Goal: Information Seeking & Learning: Learn about a topic

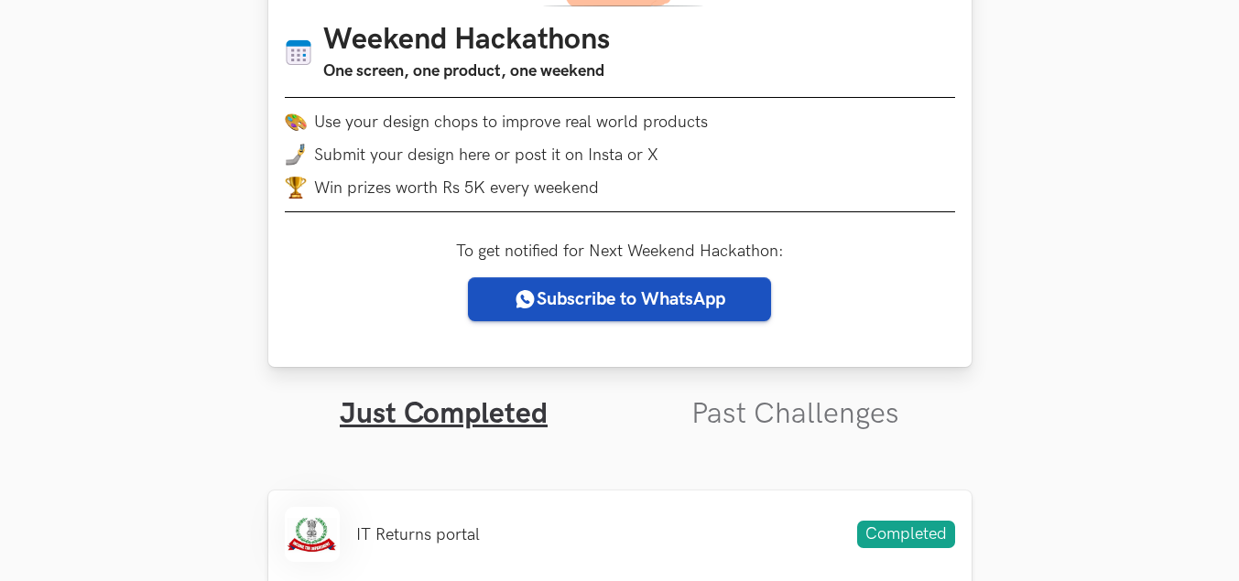
scroll to position [275, 0]
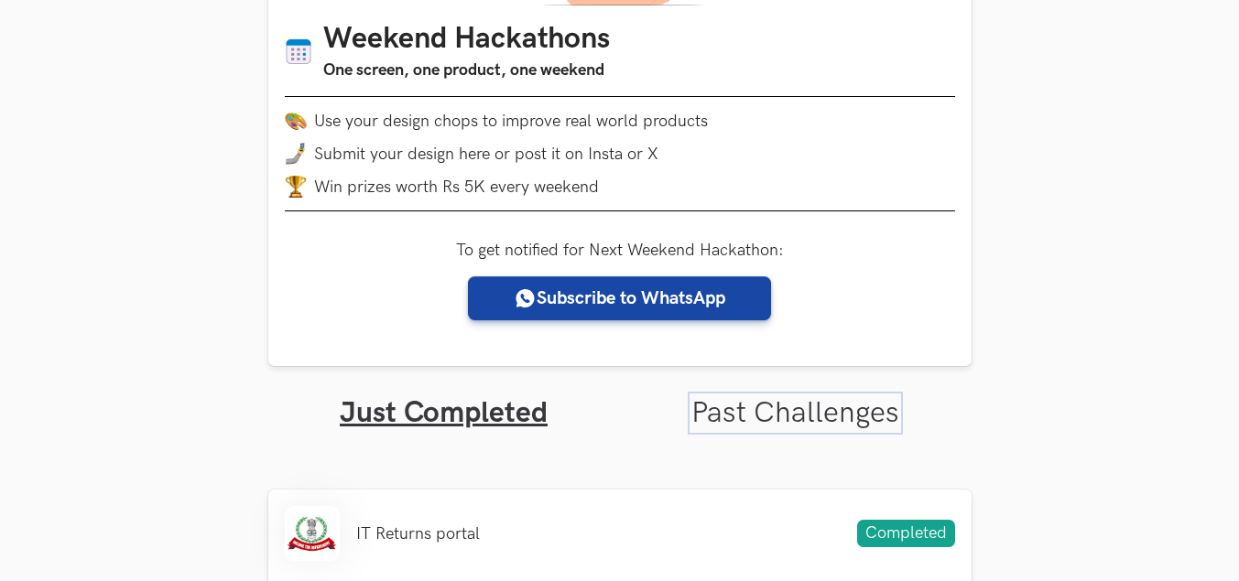
click at [765, 413] on link "Past Challenges" at bounding box center [795, 414] width 208 height 36
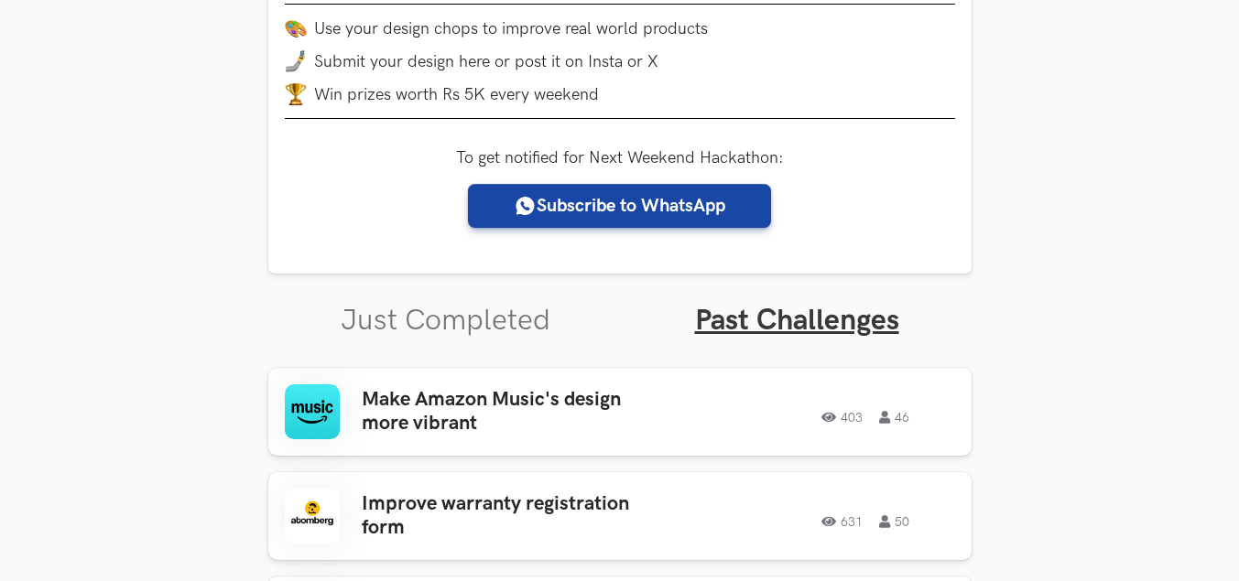
scroll to position [641, 0]
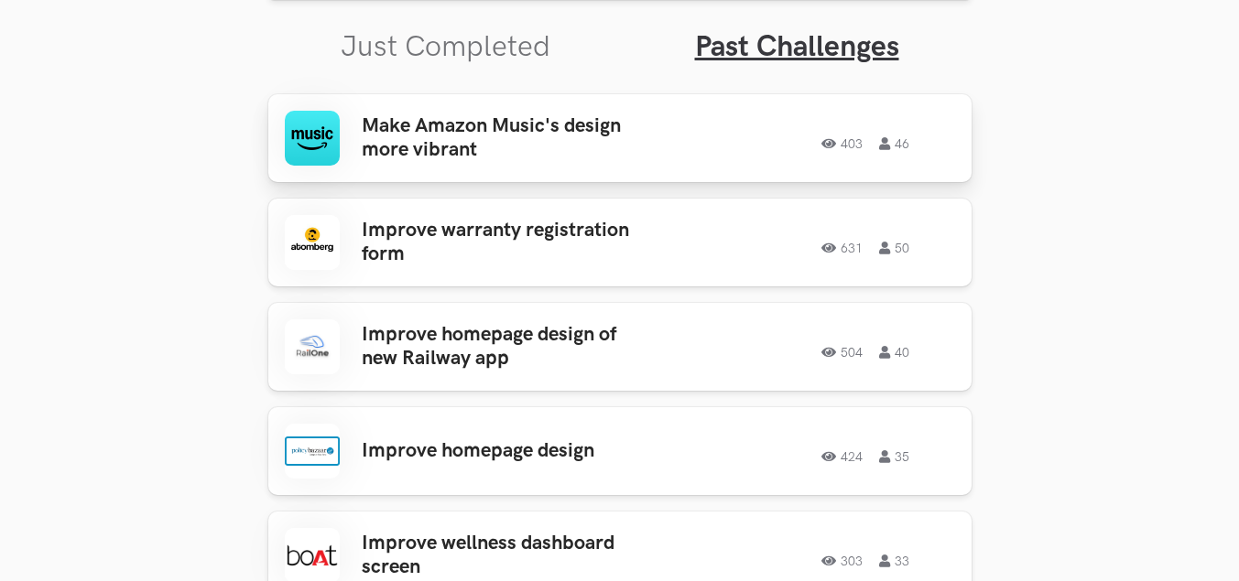
click at [700, 146] on div "403 46" at bounding box center [823, 138] width 264 height 24
click at [550, 157] on h3 "Make Amazon Music's design more vibrant" at bounding box center [505, 138] width 286 height 49
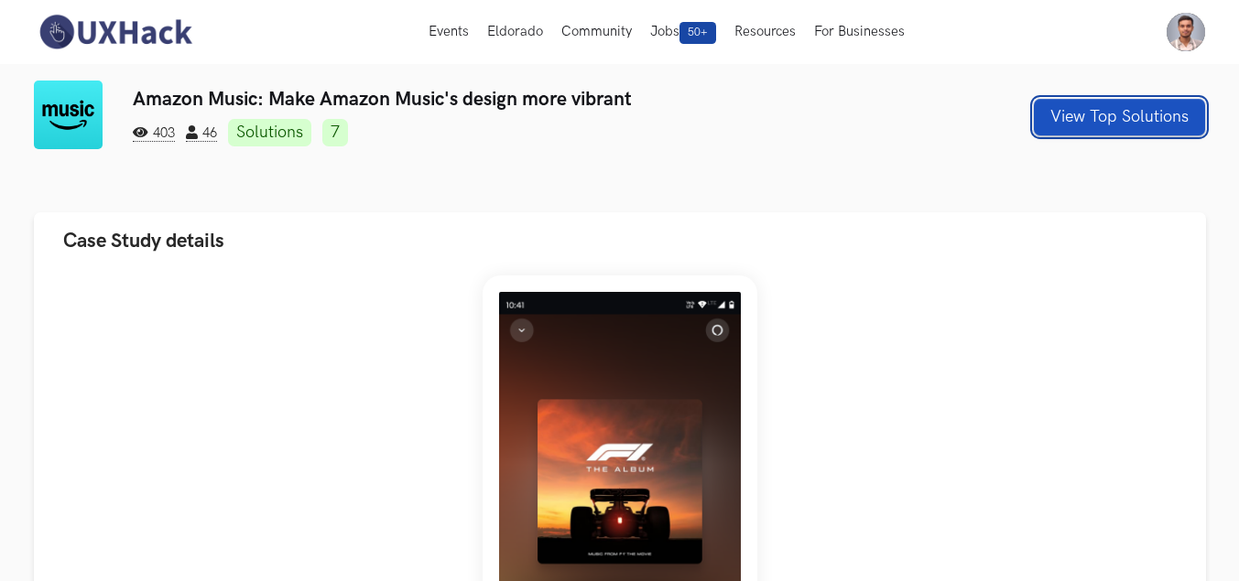
click at [1090, 122] on button "View Top Solutions" at bounding box center [1119, 117] width 171 height 37
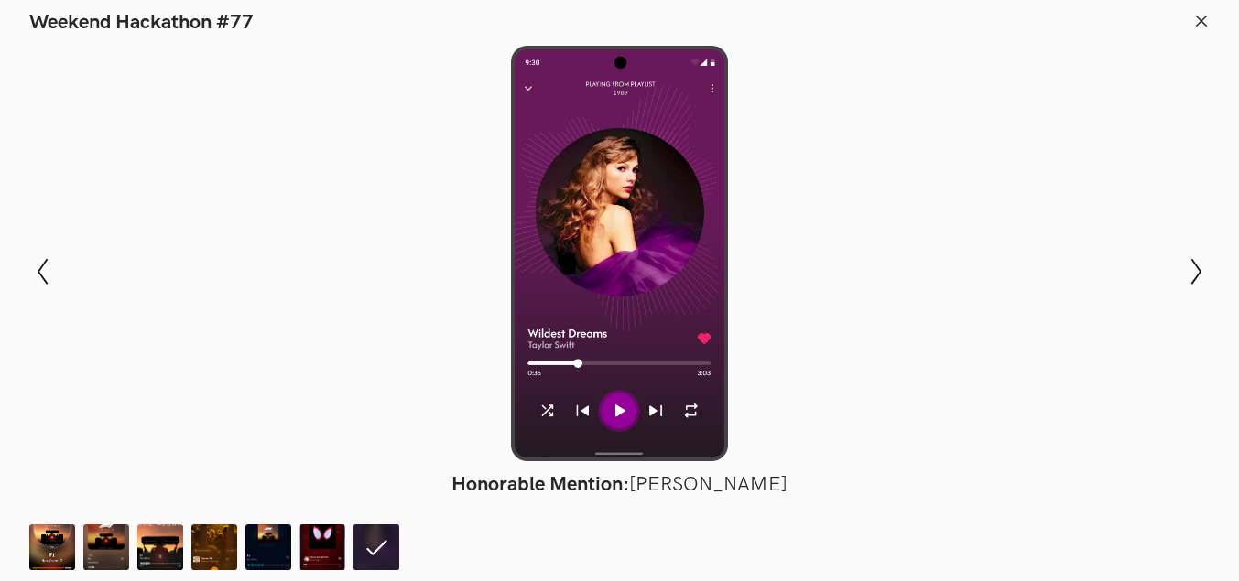
drag, startPoint x: 615, startPoint y: 268, endPoint x: 873, endPoint y: -68, distance: 423.2
click at [33, 281] on icon "Show previous slide" at bounding box center [42, 271] width 27 height 27
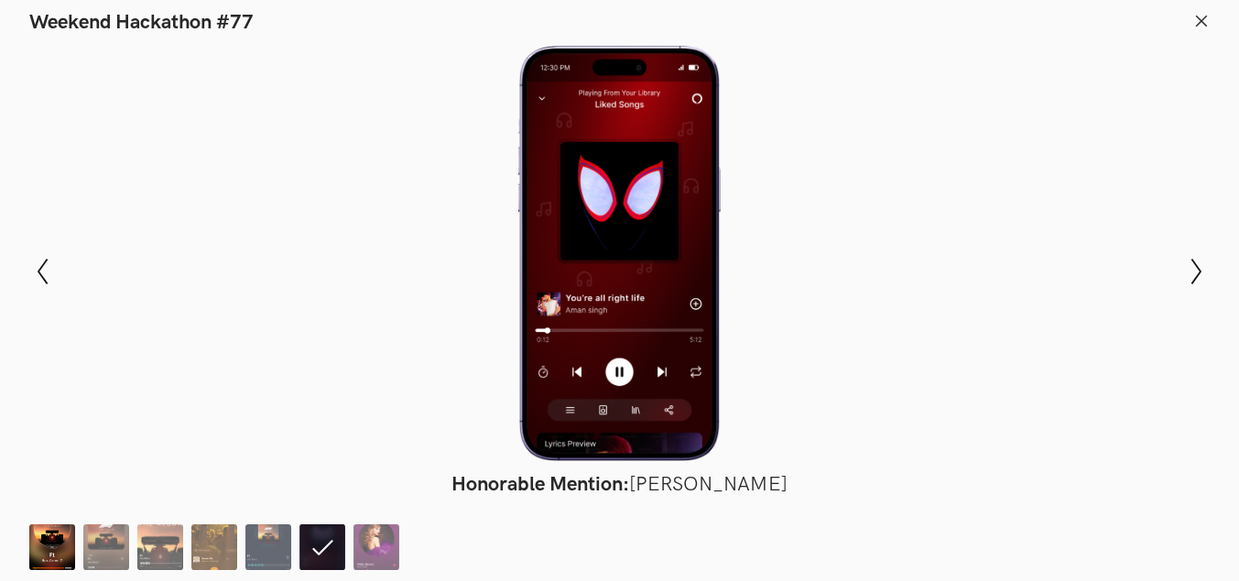
click at [51, 537] on img at bounding box center [52, 548] width 46 height 46
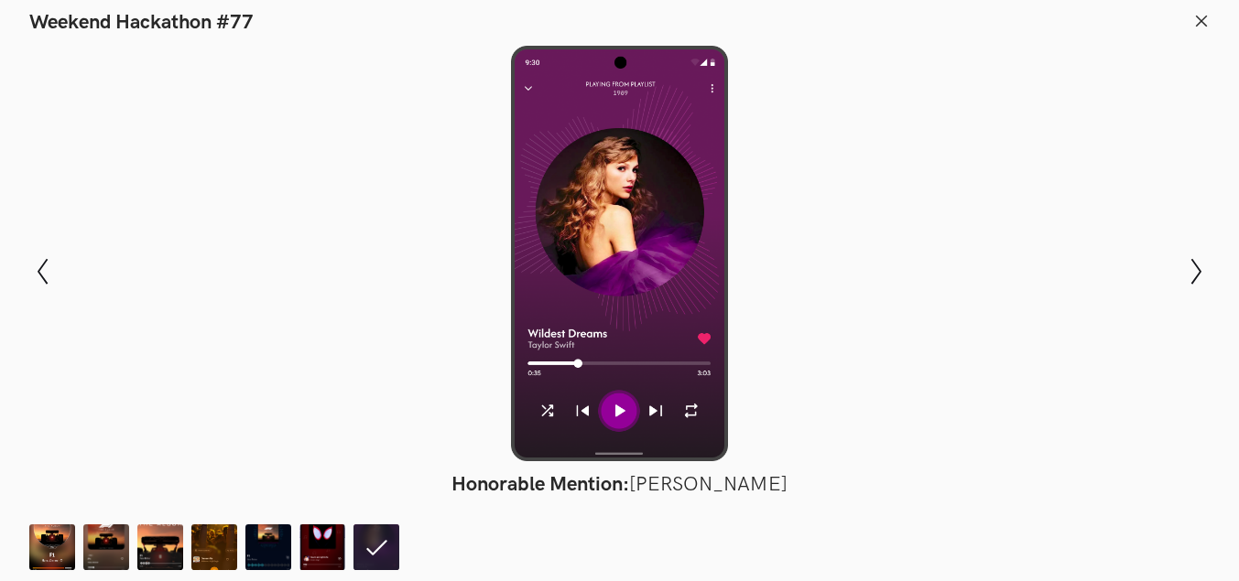
scroll to position [0, 38]
click at [1204, 22] on icon at bounding box center [1201, 21] width 16 height 16
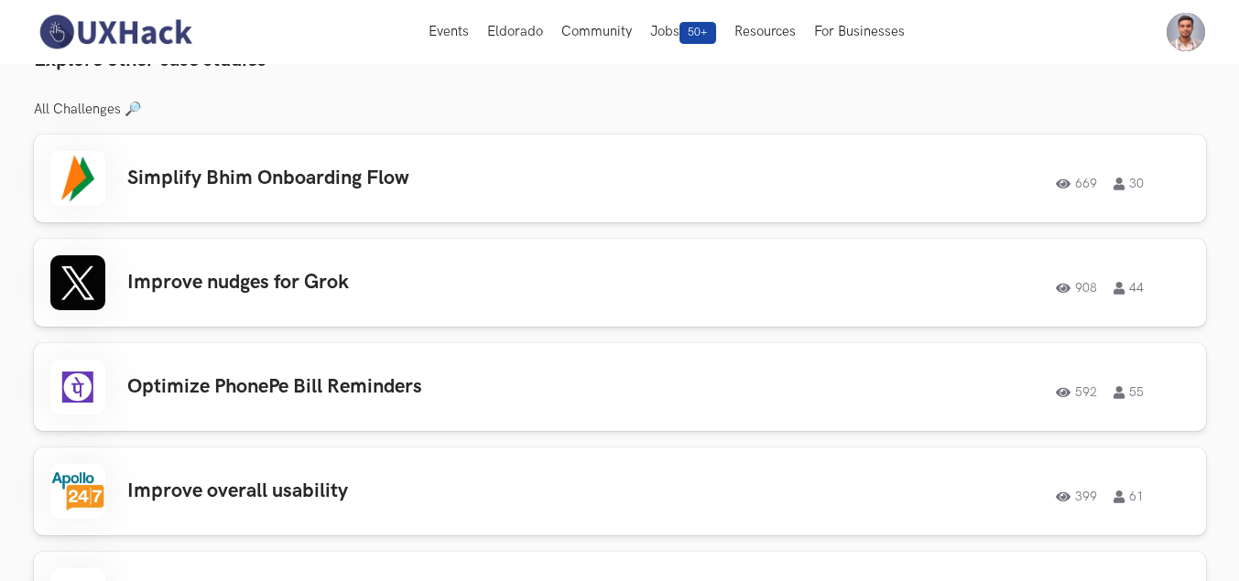
scroll to position [824, 0]
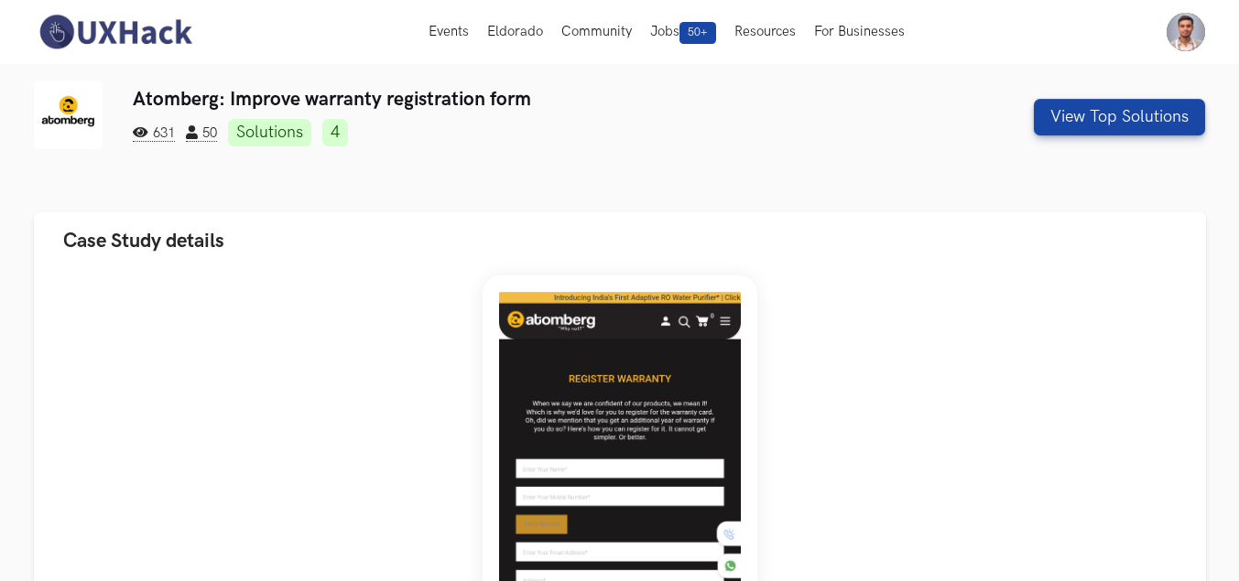
click at [291, 134] on link "Solutions" at bounding box center [269, 132] width 83 height 27
click at [340, 128] on link "4" at bounding box center [335, 132] width 26 height 27
click at [213, 136] on span "50" at bounding box center [201, 133] width 31 height 16
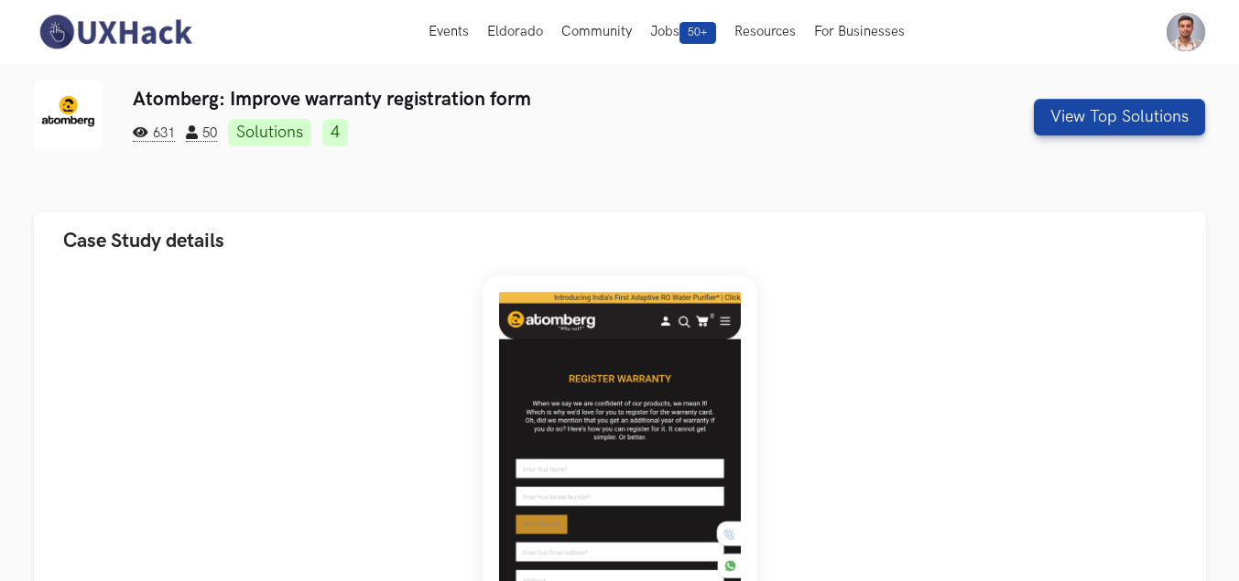
drag, startPoint x: 213, startPoint y: 136, endPoint x: 226, endPoint y: 157, distance: 24.7
click at [226, 157] on div "Atomberg: Improve warranty registration form 631 50 Solutions 4 View Top Soluti…" at bounding box center [620, 132] width 1172 height 103
click at [169, 127] on span "631" at bounding box center [154, 133] width 42 height 16
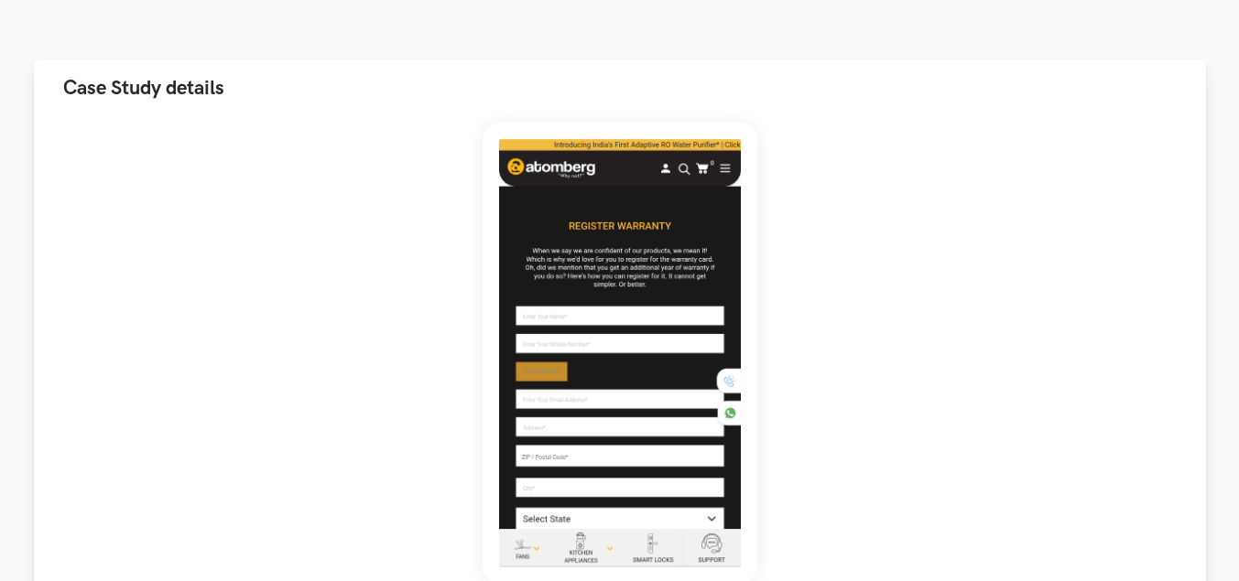
scroll to position [183, 0]
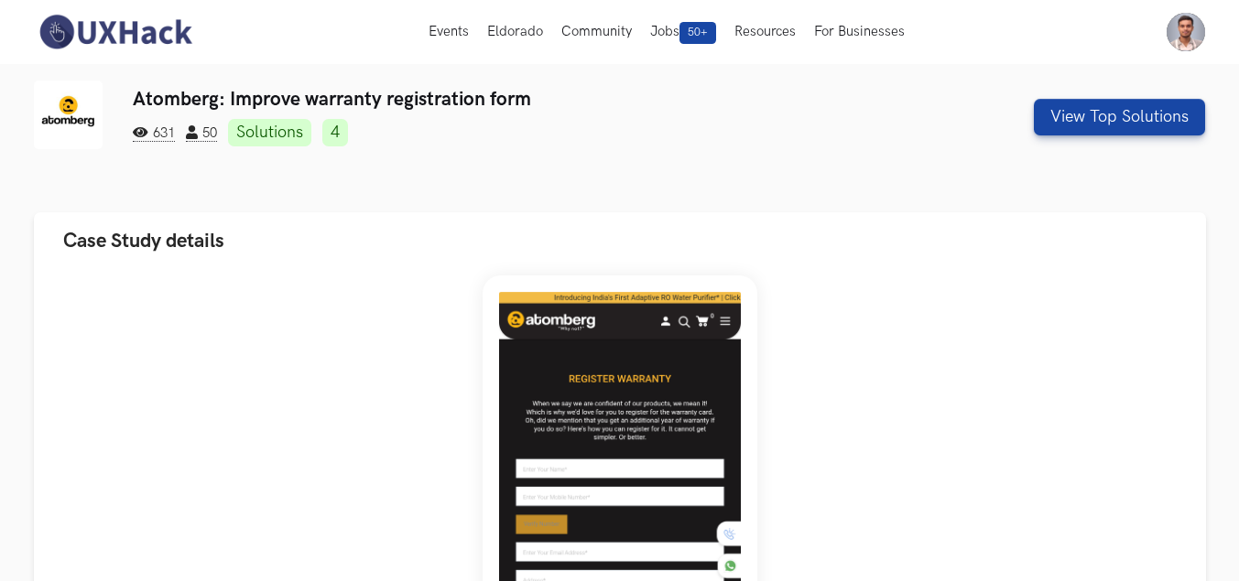
click at [1104, 96] on div "Atomberg: Improve warranty registration form 631 50 Solutions 4 View Top Soluti…" at bounding box center [620, 117] width 1172 height 73
click at [1102, 106] on button "View Top Solutions" at bounding box center [1119, 117] width 171 height 37
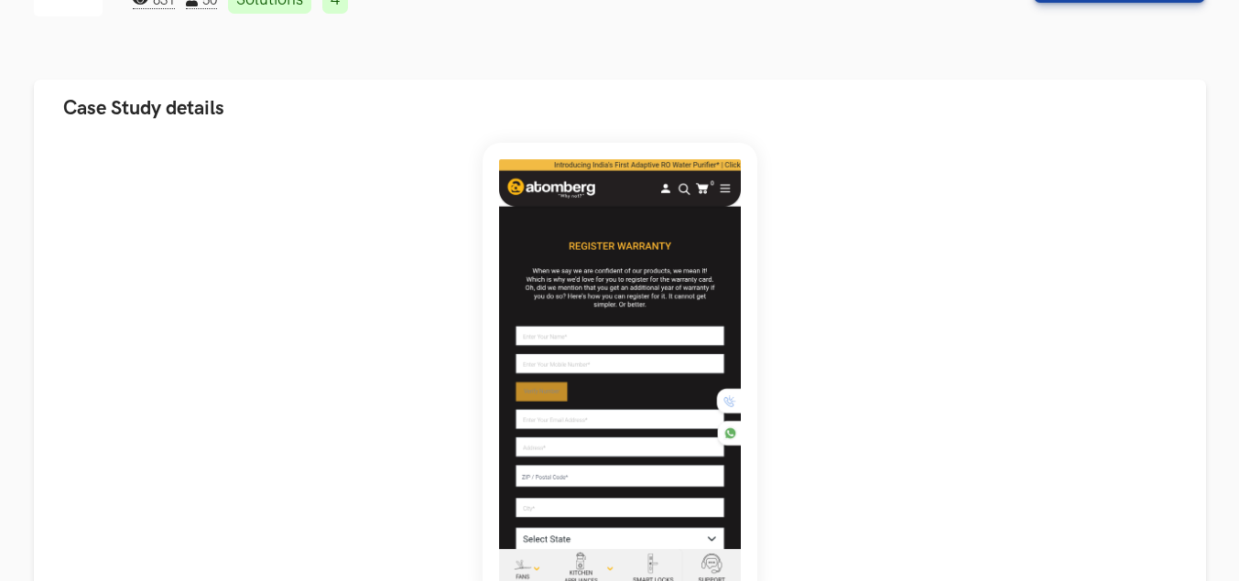
scroll to position [183, 0]
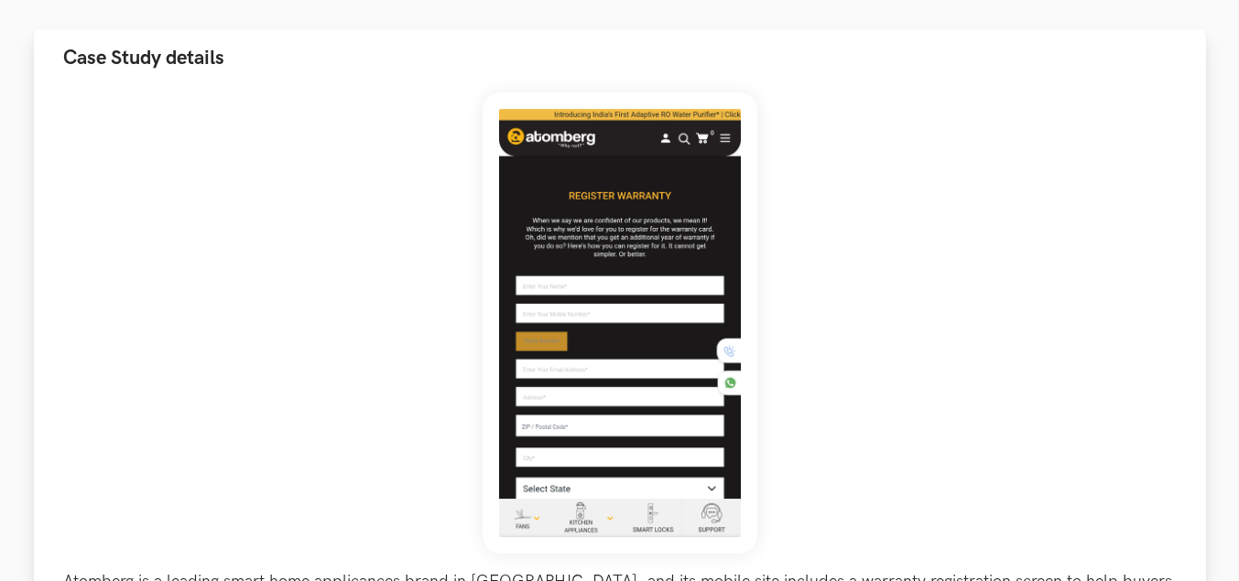
drag, startPoint x: 570, startPoint y: 382, endPoint x: 569, endPoint y: 424, distance: 42.2
click at [569, 424] on img at bounding box center [620, 322] width 275 height 461
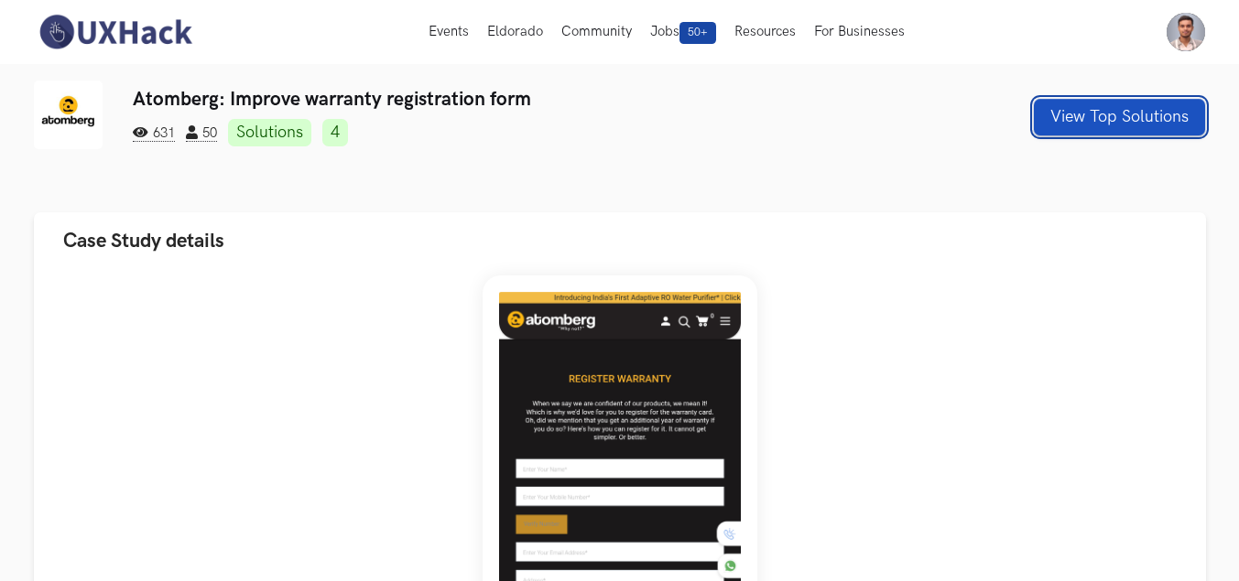
click at [1065, 109] on button "View Top Solutions" at bounding box center [1119, 117] width 171 height 37
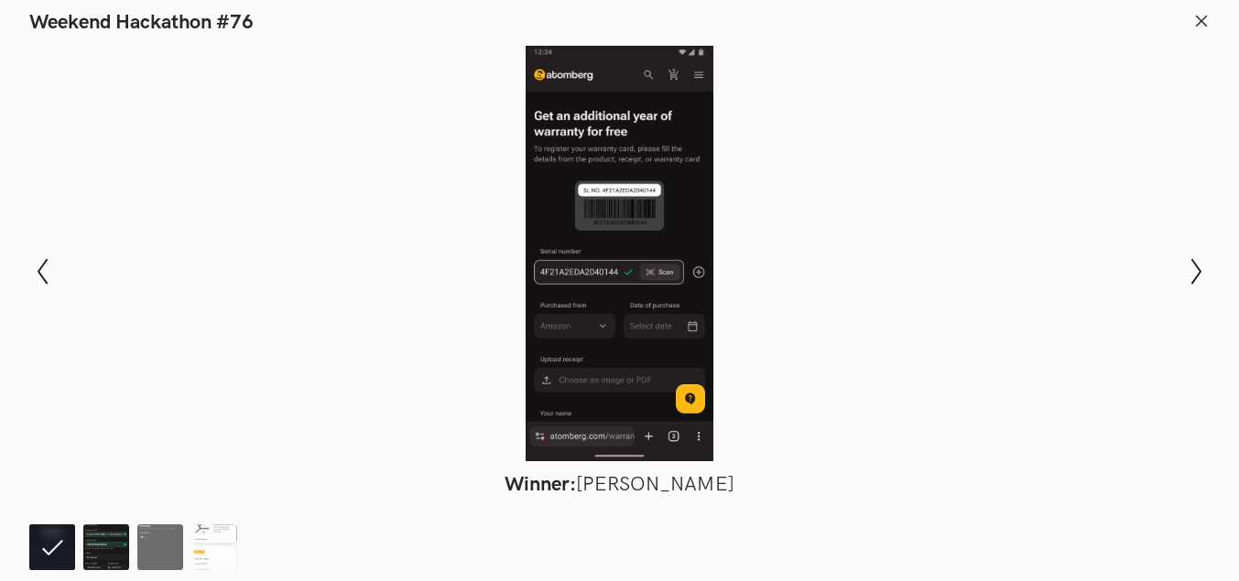
click at [115, 554] on img at bounding box center [106, 548] width 46 height 46
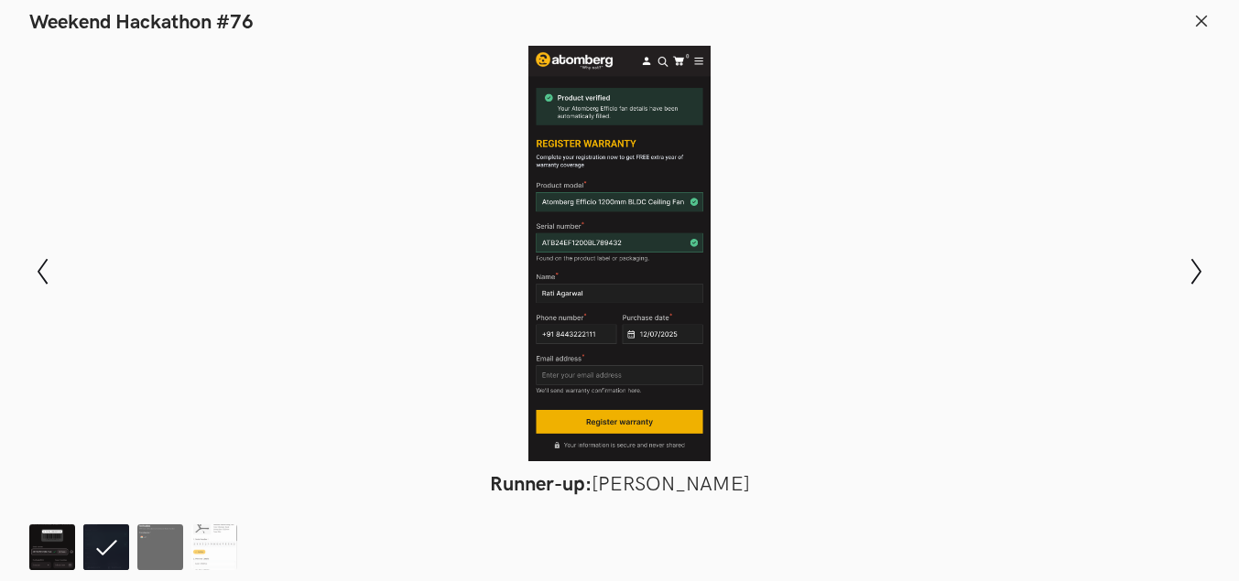
click at [70, 556] on img at bounding box center [52, 548] width 46 height 46
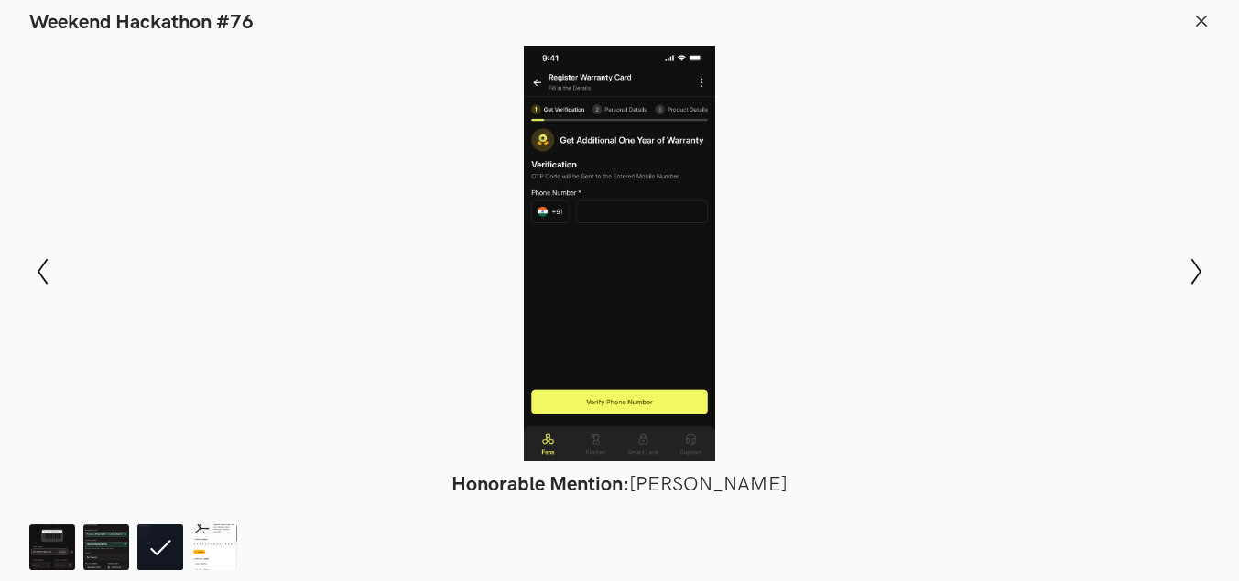
scroll to position [0, 38]
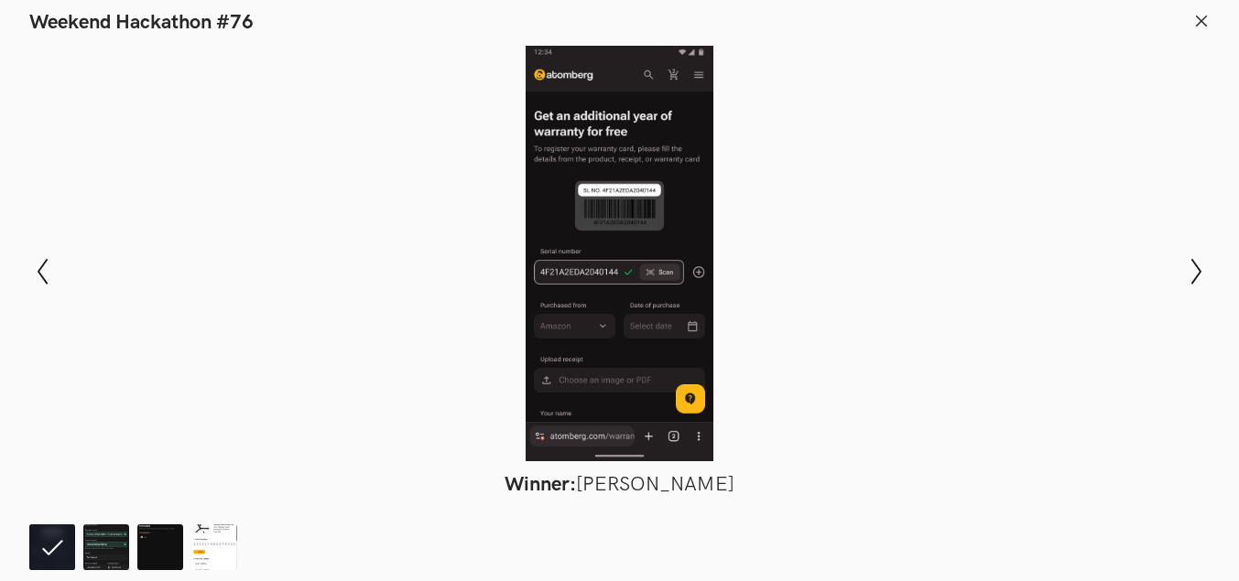
click at [1198, 22] on icon at bounding box center [1201, 21] width 16 height 16
